Goal: Task Accomplishment & Management: Manage account settings

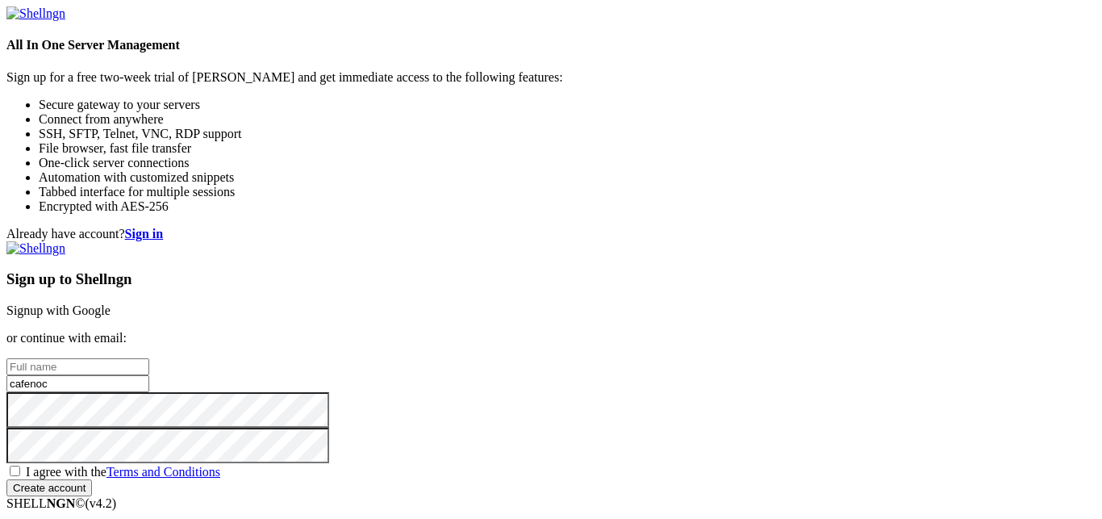
scroll to position [96, 0]
click at [220, 465] on span "I agree with the Terms and Conditions" at bounding box center [123, 472] width 194 height 14
click at [20, 466] on input "I agree with the Terms and Conditions" at bounding box center [15, 471] width 10 height 10
checkbox input "true"
click at [92, 479] on input "Create account" at bounding box center [49, 487] width 86 height 17
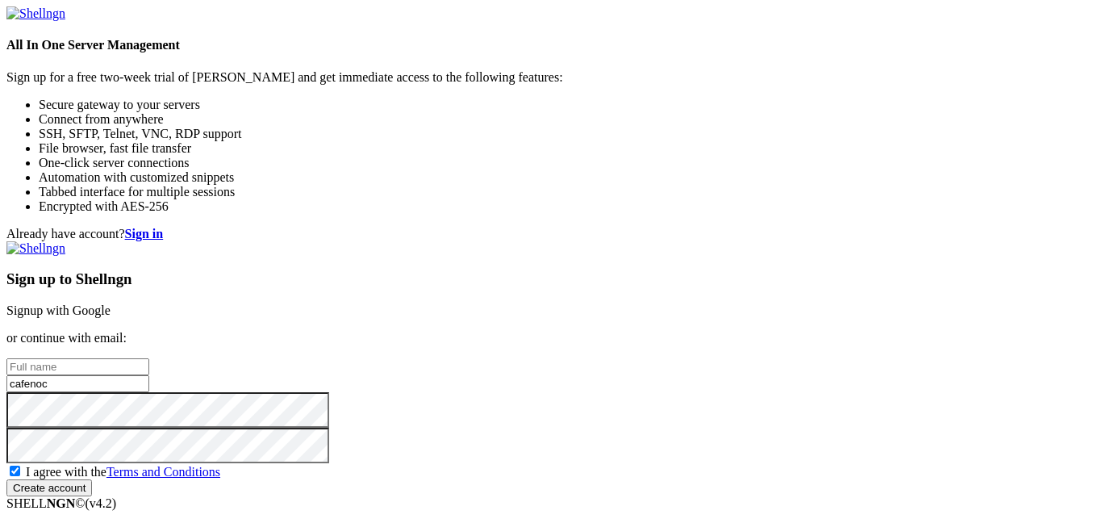
click at [111, 303] on link "Signup with Google" at bounding box center [58, 310] width 104 height 14
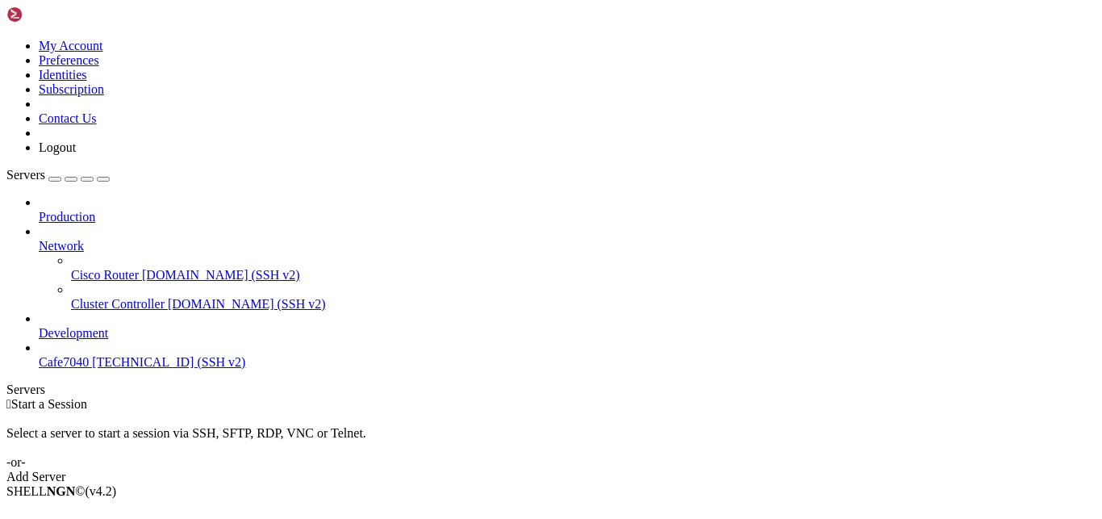
click at [649, 470] on div "Add Server" at bounding box center [551, 477] width 1090 height 15
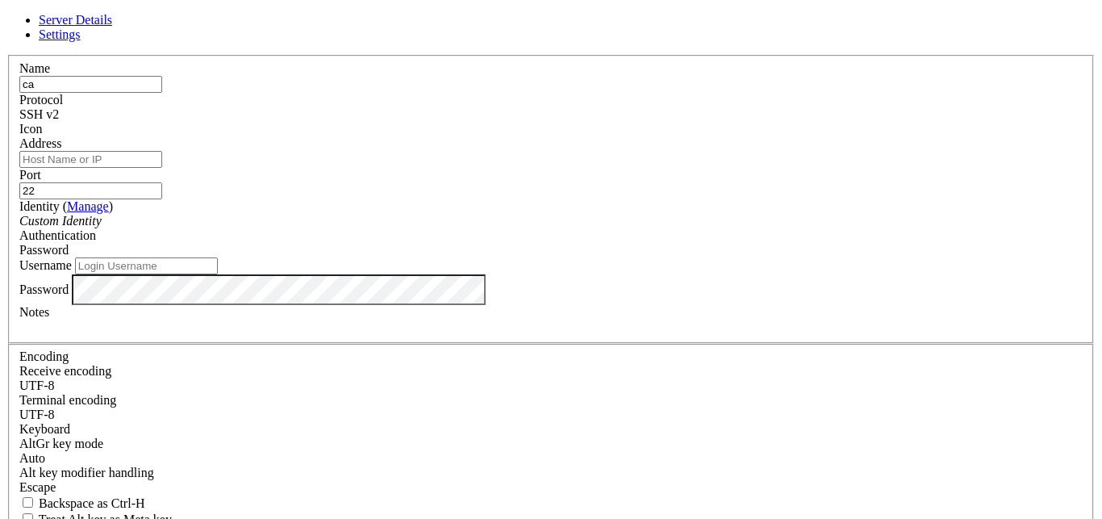
type input "c"
type input "cafenoc"
drag, startPoint x: 412, startPoint y: 111, endPoint x: 330, endPoint y: 130, distance: 83.6
click at [162, 93] on input "cafenoc" at bounding box center [90, 84] width 143 height 17
click at [162, 168] on input "Address" at bounding box center [90, 159] width 143 height 17
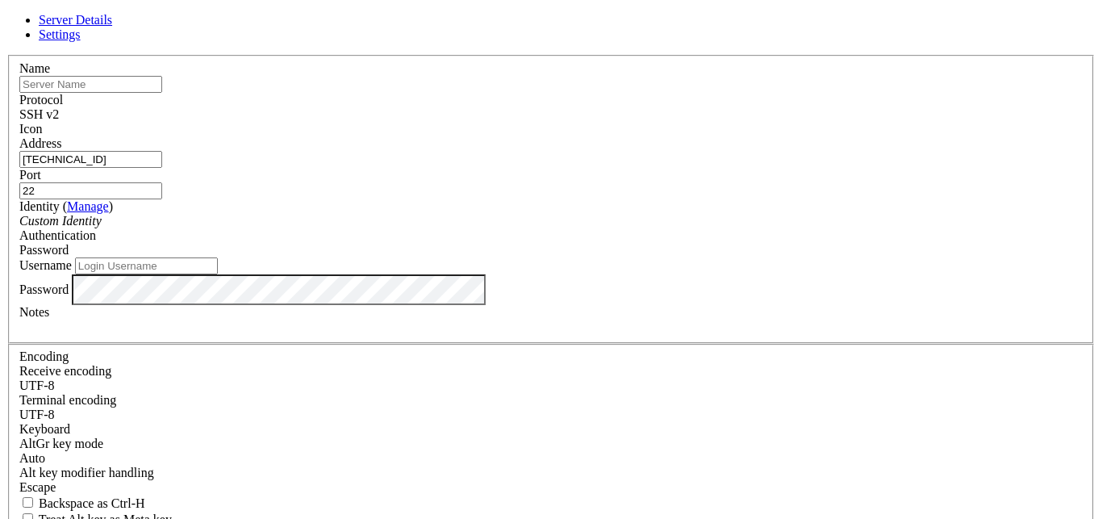
type input "[TECHNICAL_ID]"
click at [218, 274] on input "Username" at bounding box center [146, 265] width 143 height 17
type input "cafenoc"
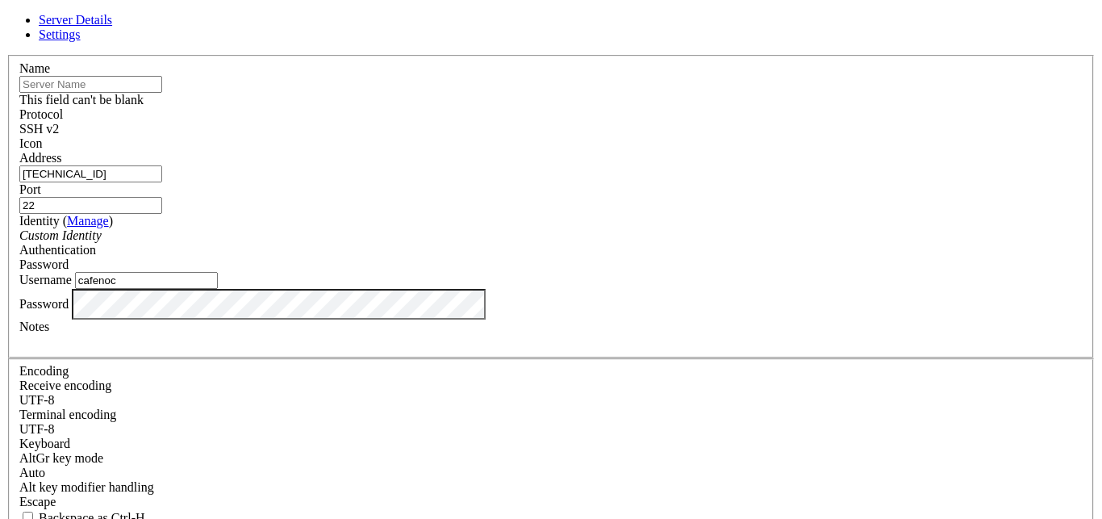
click at [162, 93] on input "text" at bounding box center [90, 84] width 143 height 17
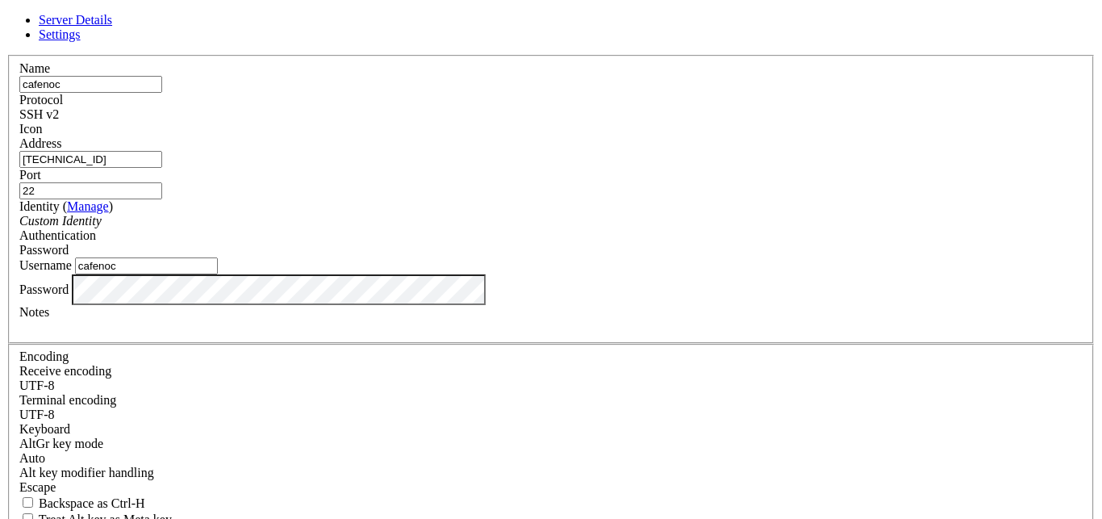
type input "cafenoc"
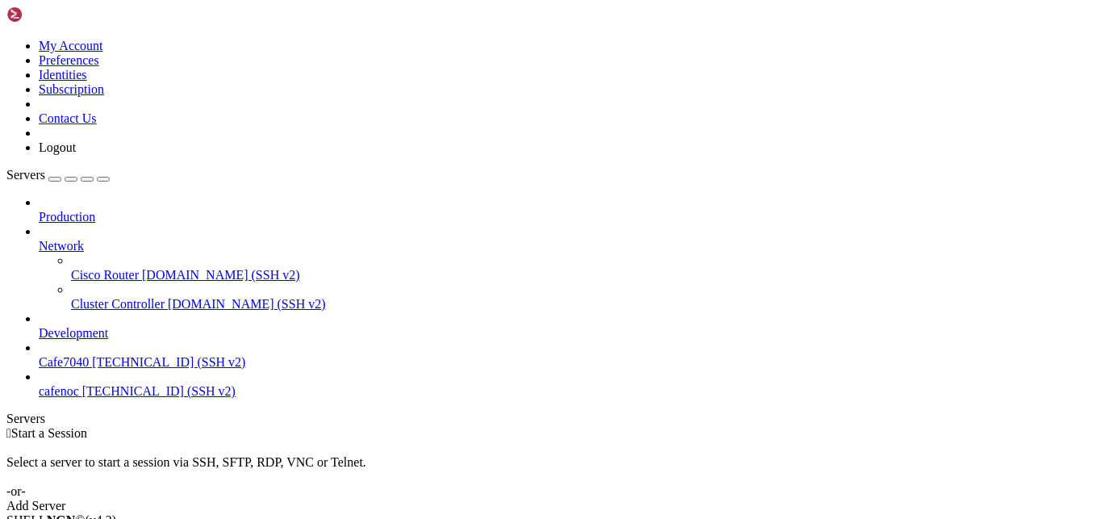
click at [79, 384] on span "cafenoc" at bounding box center [59, 391] width 40 height 14
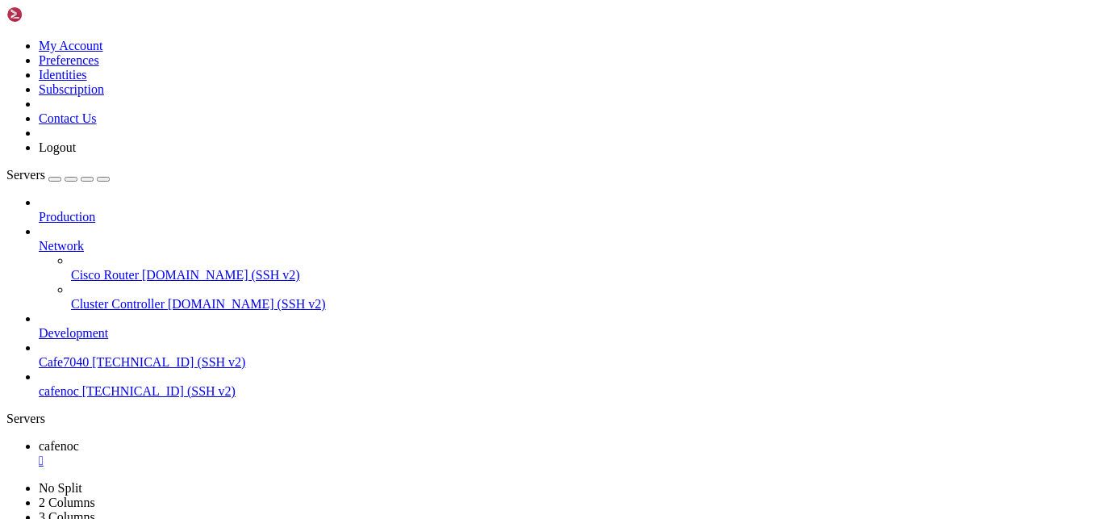
scroll to position [0, 0]
drag, startPoint x: 730, startPoint y: 19, endPoint x: 672, endPoint y: 17, distance: 58.1
click at [672, 439] on ul "cafenoc " at bounding box center [551, 453] width 1090 height 29
drag, startPoint x: 719, startPoint y: 17, endPoint x: 660, endPoint y: 27, distance: 59.7
click at [660, 439] on ul "cafenoc " at bounding box center [551, 453] width 1090 height 29
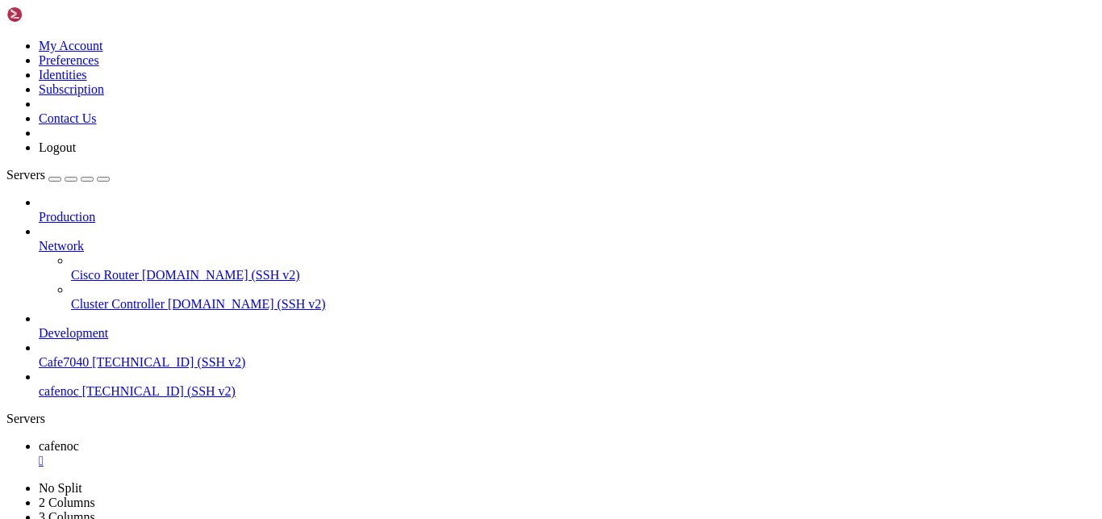
drag, startPoint x: 814, startPoint y: 19, endPoint x: 683, endPoint y: 27, distance: 131.0
click at [667, 439] on ul "cafenoc " at bounding box center [551, 453] width 1090 height 29
drag, startPoint x: 679, startPoint y: 10, endPoint x: 518, endPoint y: 11, distance: 160.6
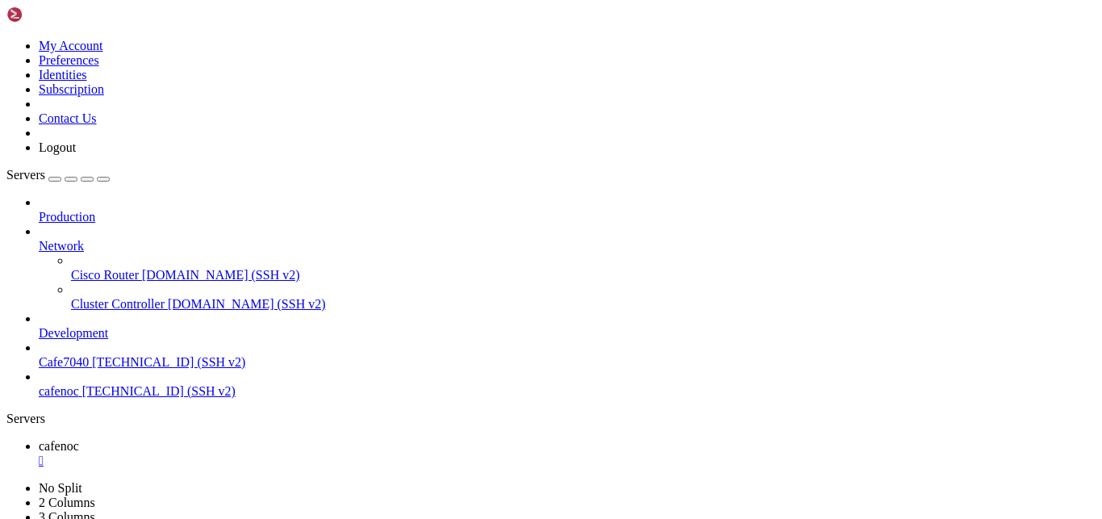
click at [567, 439] on ul "cafenoc " at bounding box center [551, 453] width 1090 height 29
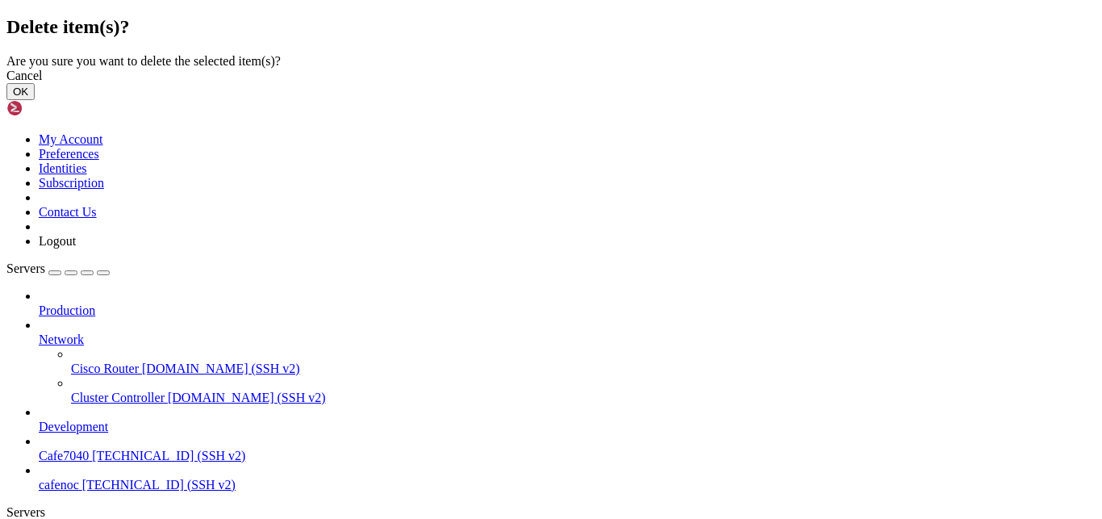
click at [662, 83] on div "Cancel" at bounding box center [551, 76] width 1090 height 15
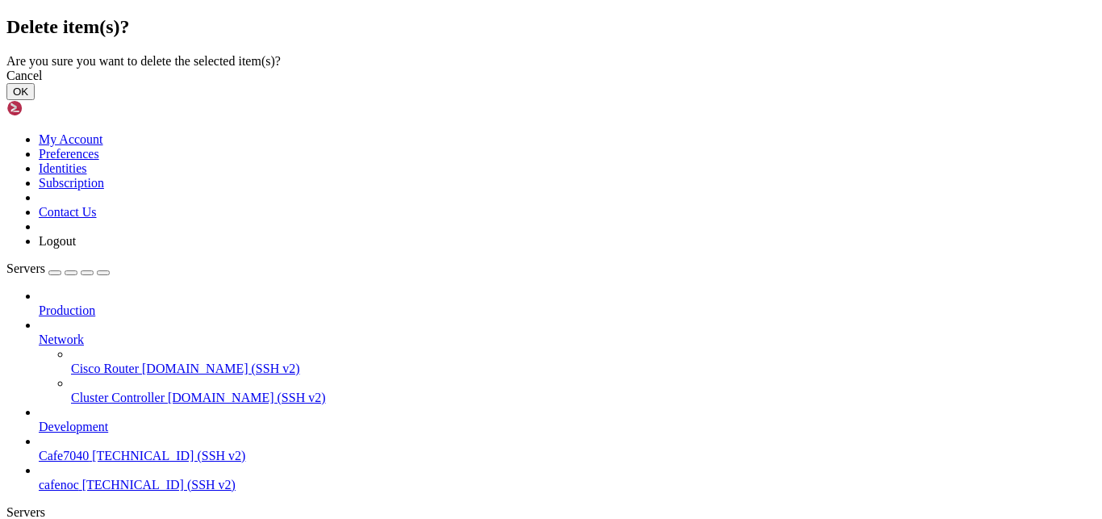
click at [35, 100] on button "OK" at bounding box center [20, 91] width 28 height 17
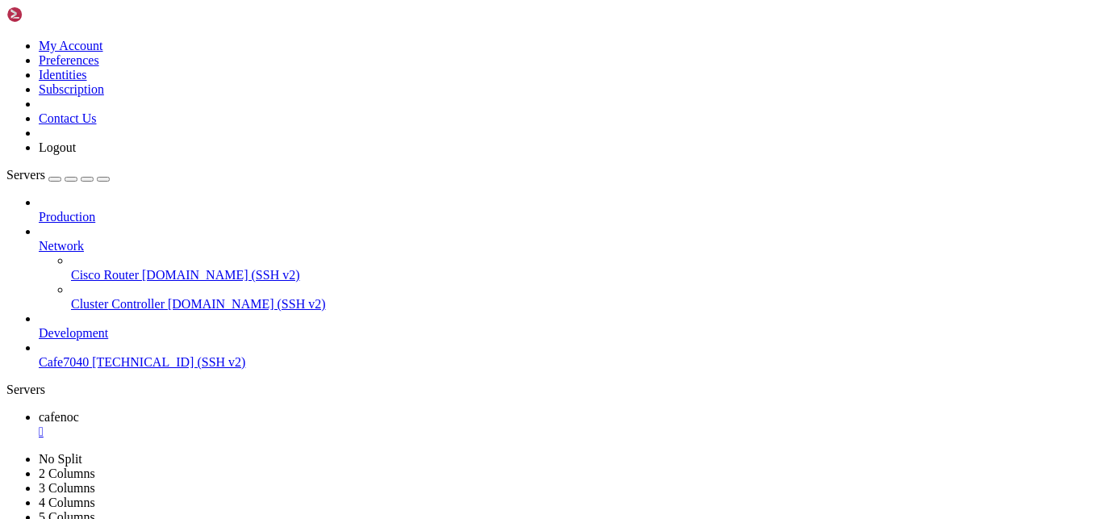
click at [89, 355] on span "Cafe7040" at bounding box center [64, 362] width 50 height 14
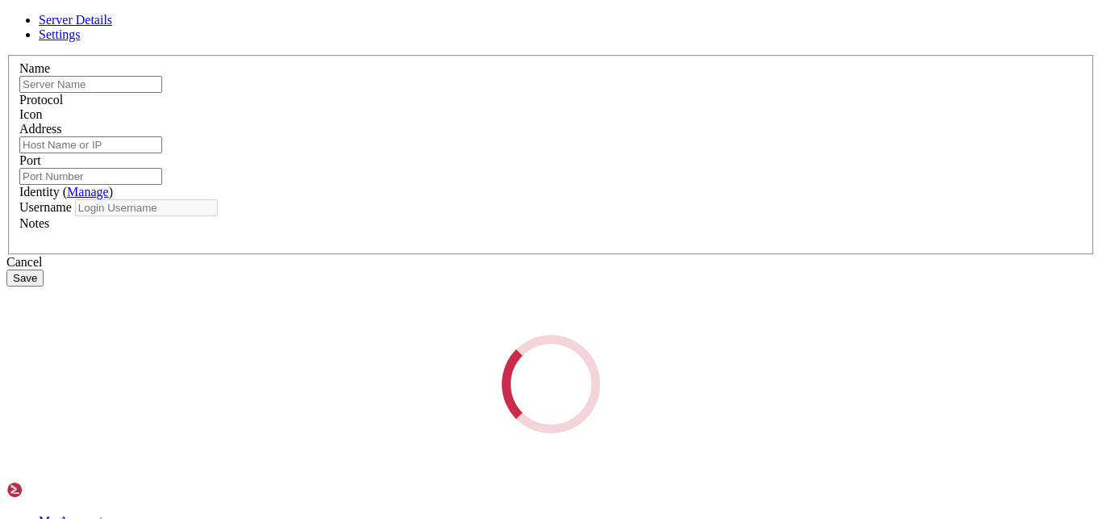
type input "Cafe7040"
type input "[TECHNICAL_ID]"
type input "22"
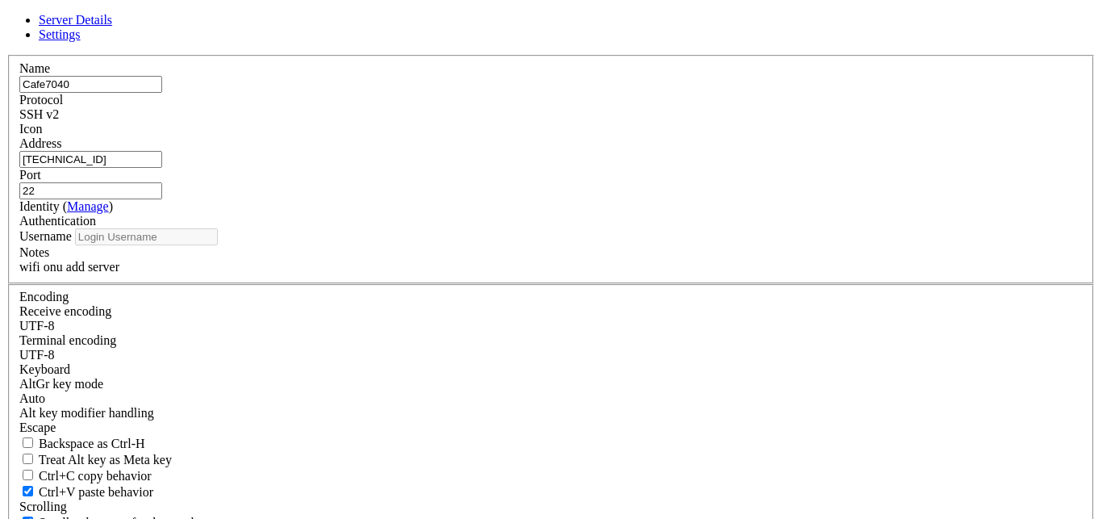
type input "cafenoc"
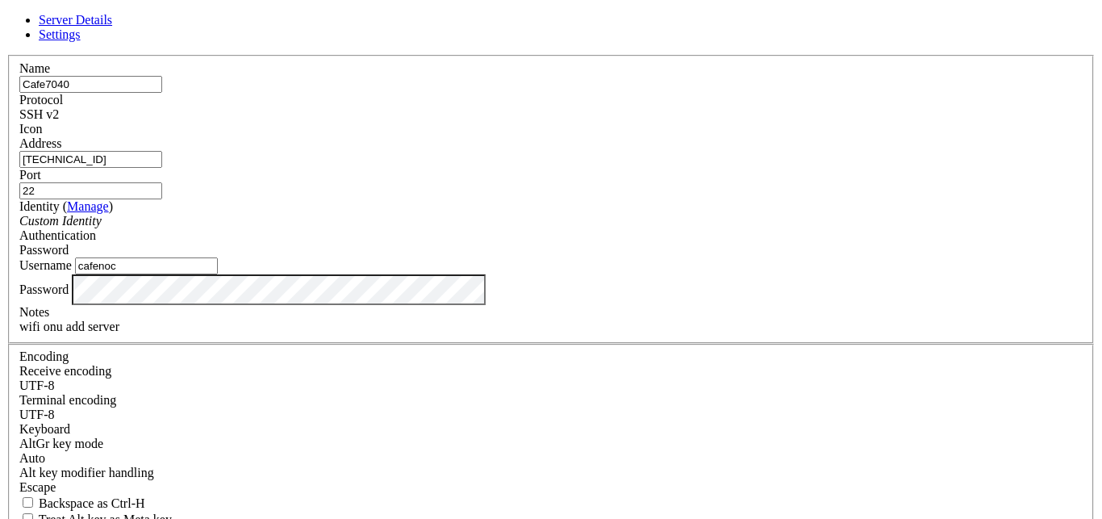
scroll to position [2, 0]
